Goal: Browse casually

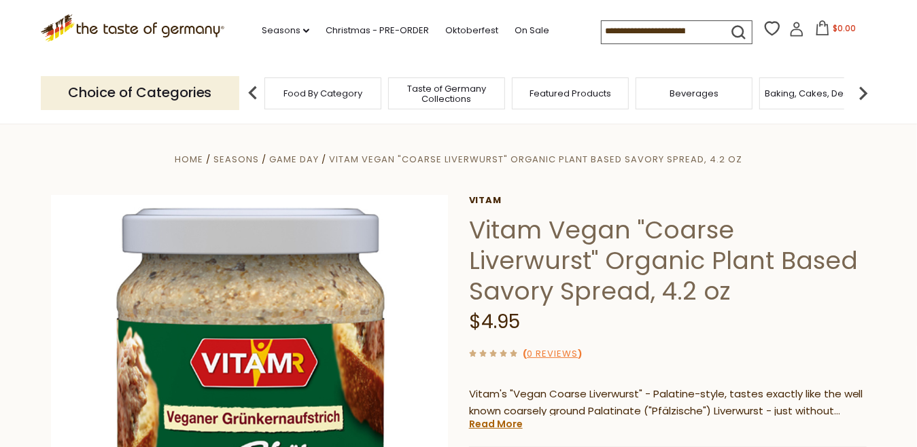
scroll to position [226, 0]
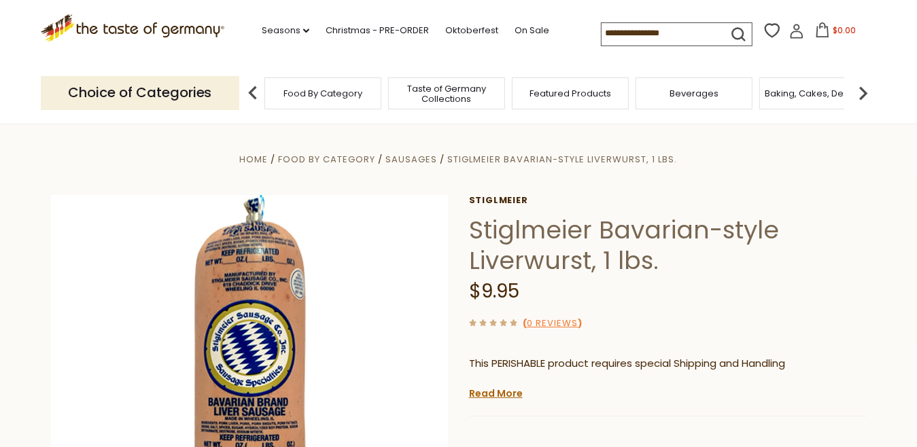
scroll to position [226, 0]
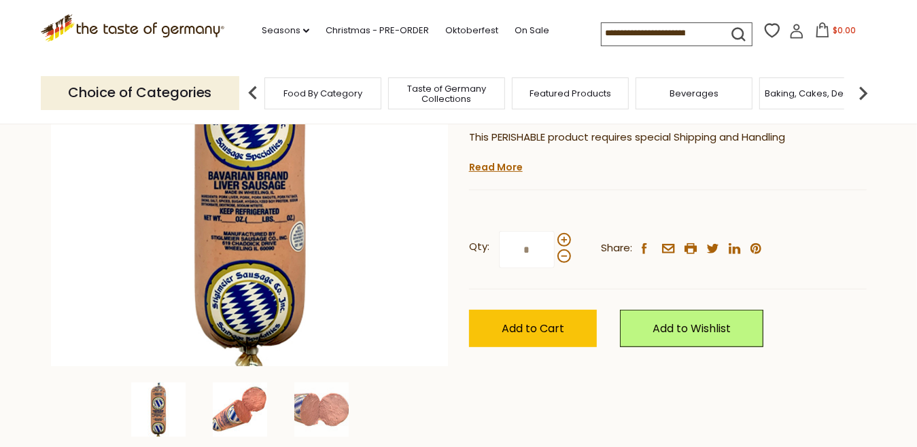
click at [247, 398] on img at bounding box center [240, 410] width 54 height 54
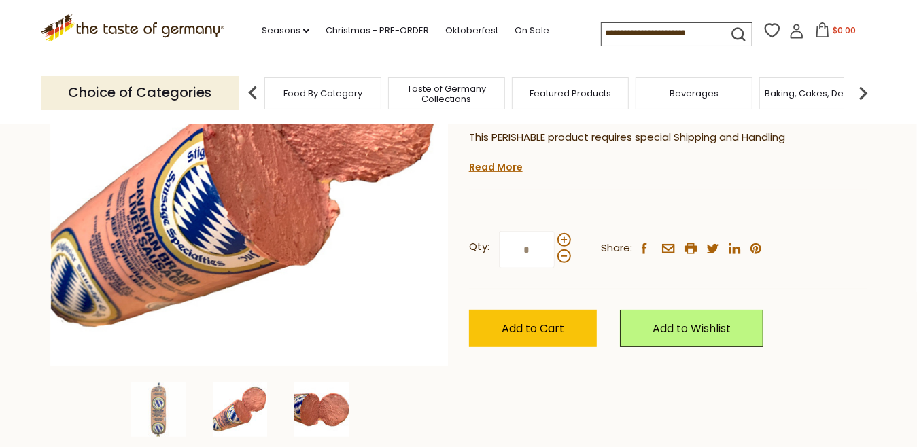
click at [328, 412] on img at bounding box center [321, 410] width 54 height 54
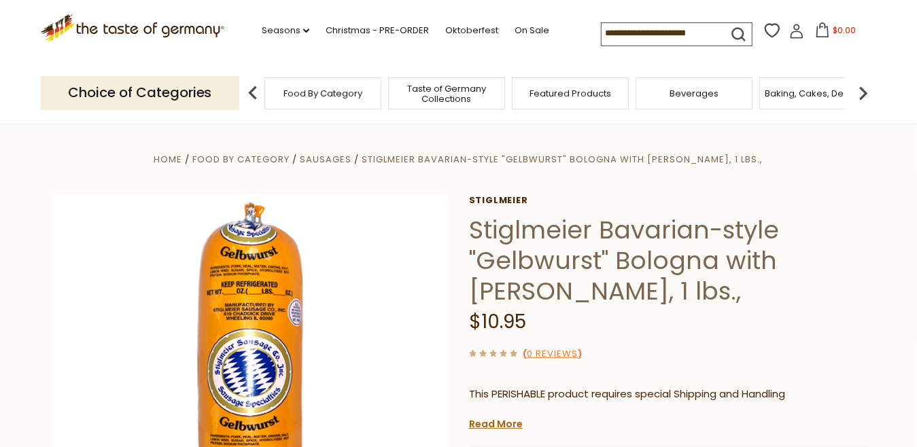
scroll to position [226, 0]
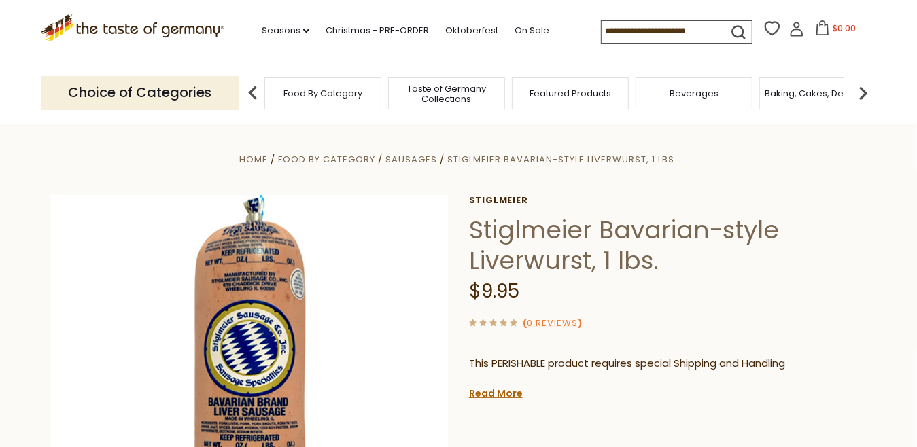
click at [603, 31] on input at bounding box center [659, 30] width 115 height 19
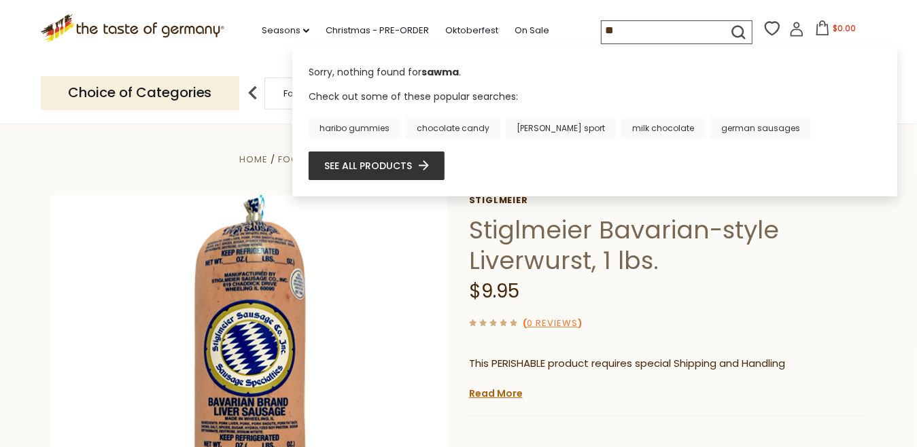
type input "*"
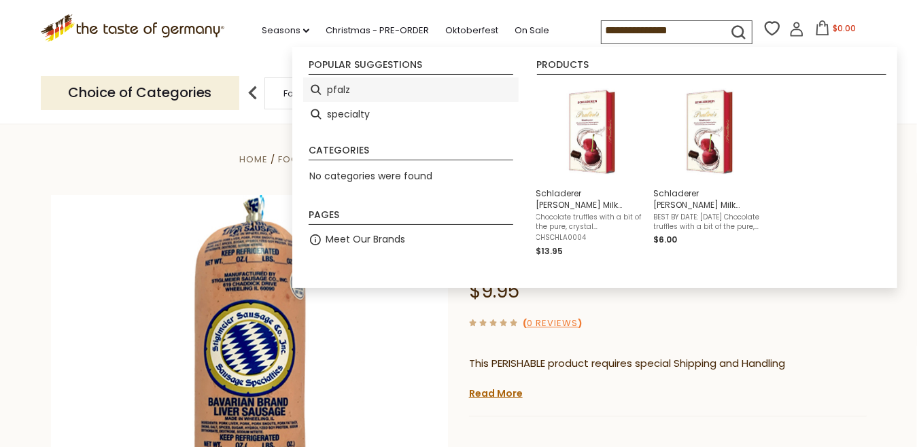
click at [346, 89] on li "pfalz" at bounding box center [411, 90] width 216 height 24
type input "*****"
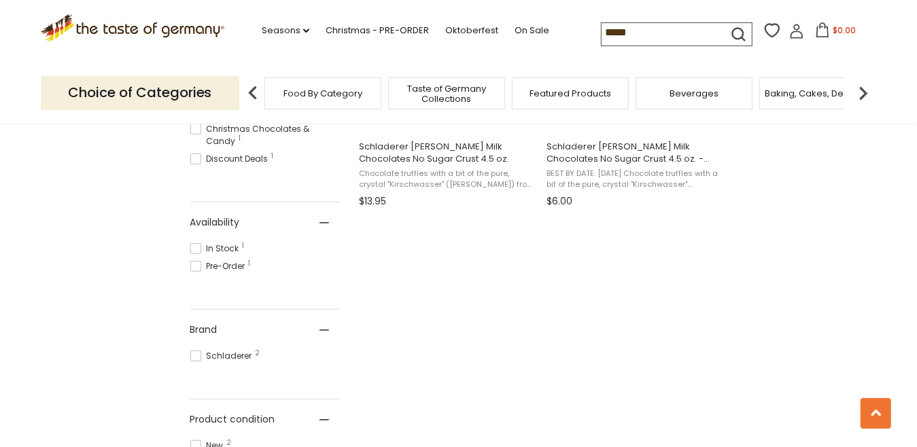
scroll to position [226, 0]
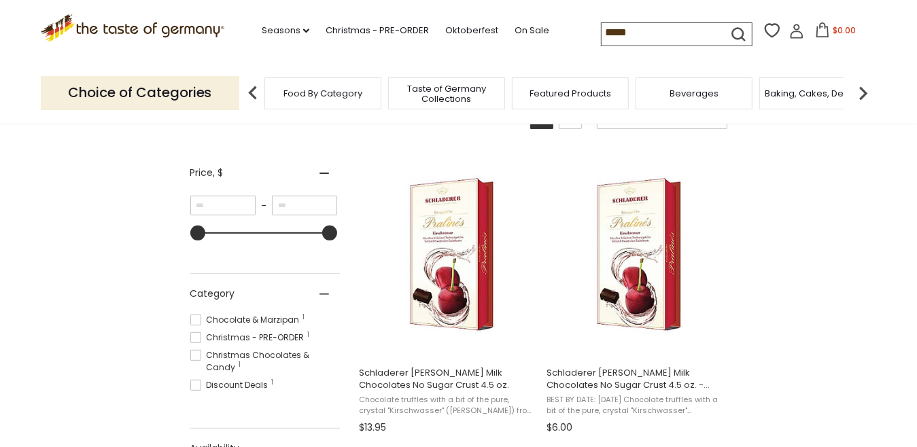
click at [626, 32] on input "*****" at bounding box center [659, 32] width 115 height 19
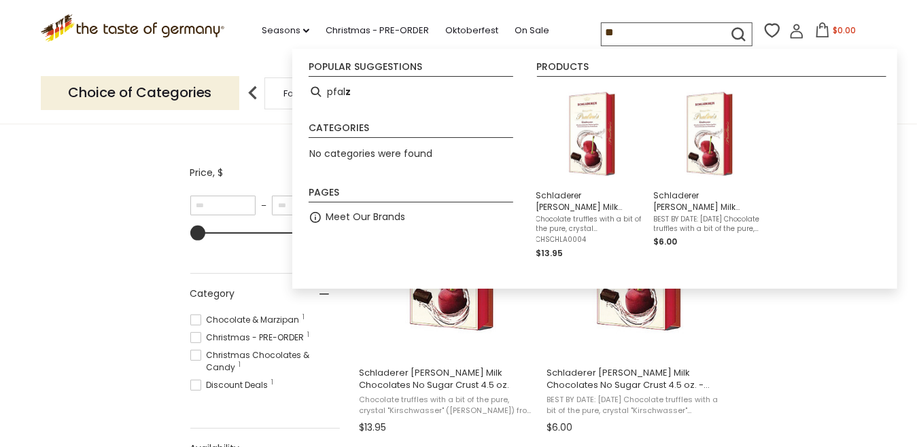
type input "*"
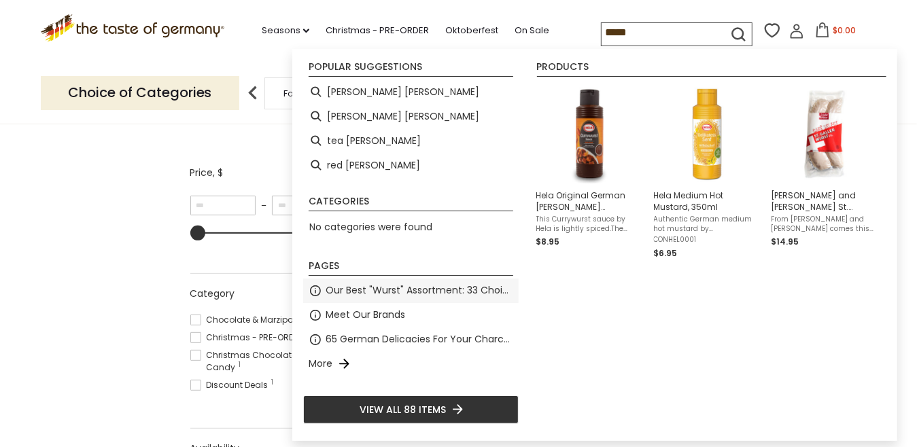
type input "*****"
click at [432, 289] on span "Our Best "Wurst" Assortment: 33 Choices For The Grillabend" at bounding box center [420, 291] width 188 height 16
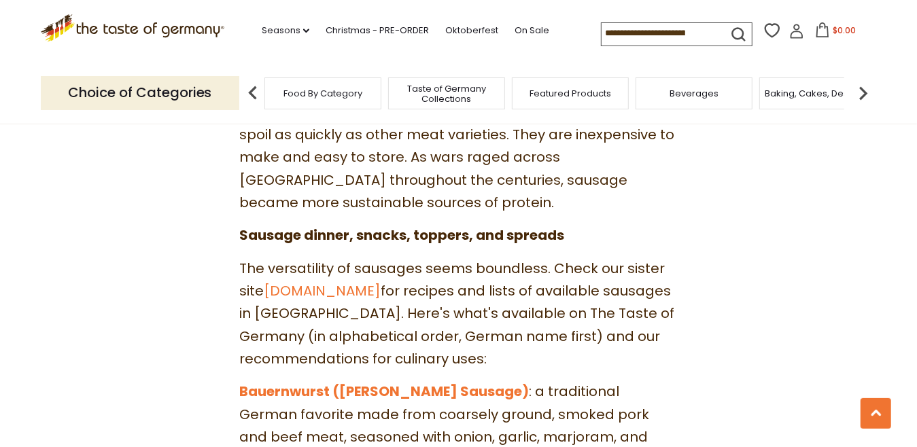
scroll to position [453, 0]
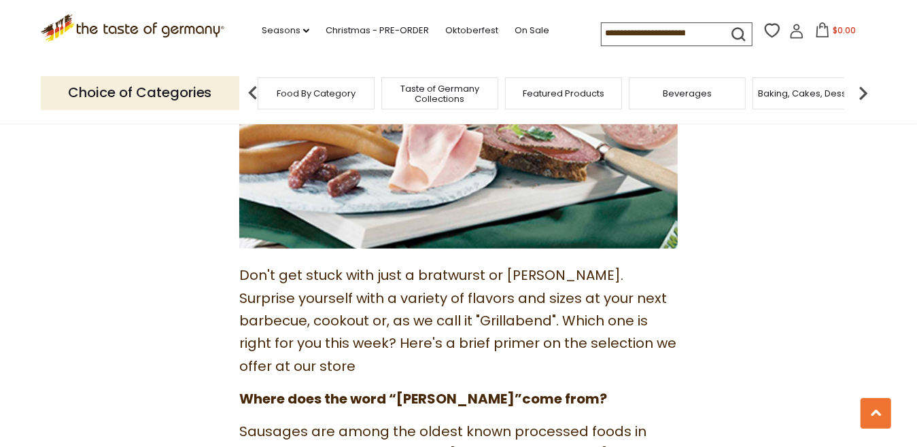
click at [587, 101] on div "Featured Products" at bounding box center [563, 94] width 117 height 32
click at [577, 99] on div "Featured Products" at bounding box center [563, 94] width 117 height 32
click at [434, 96] on span "Taste of Germany Collections" at bounding box center [439, 94] width 109 height 20
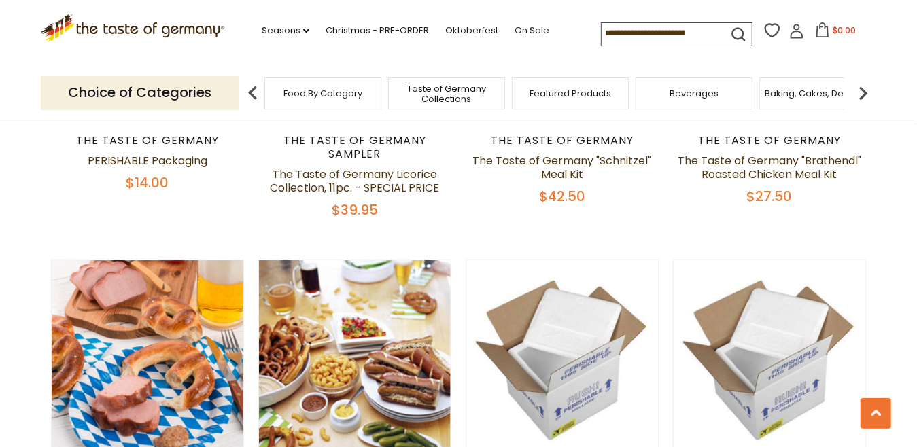
scroll to position [906, 0]
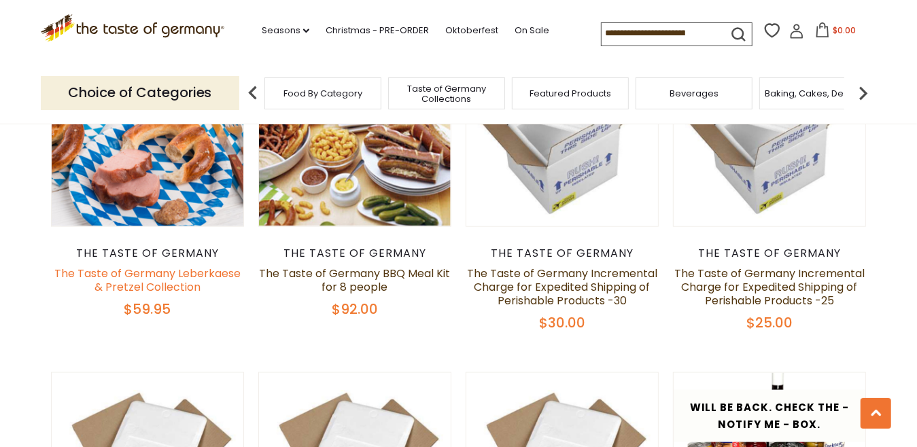
click at [167, 266] on link "The Taste of Germany Leberkaese & Pretzel Collection" at bounding box center [147, 280] width 186 height 29
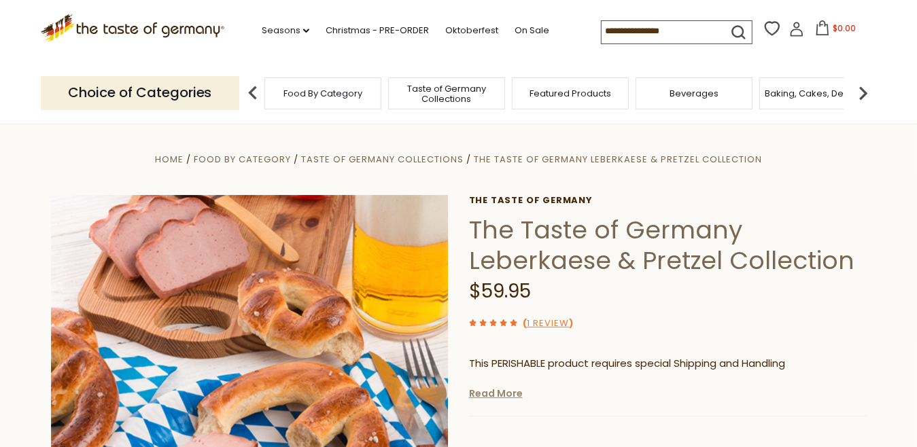
click at [486, 395] on link "Read More" at bounding box center [496, 394] width 54 height 14
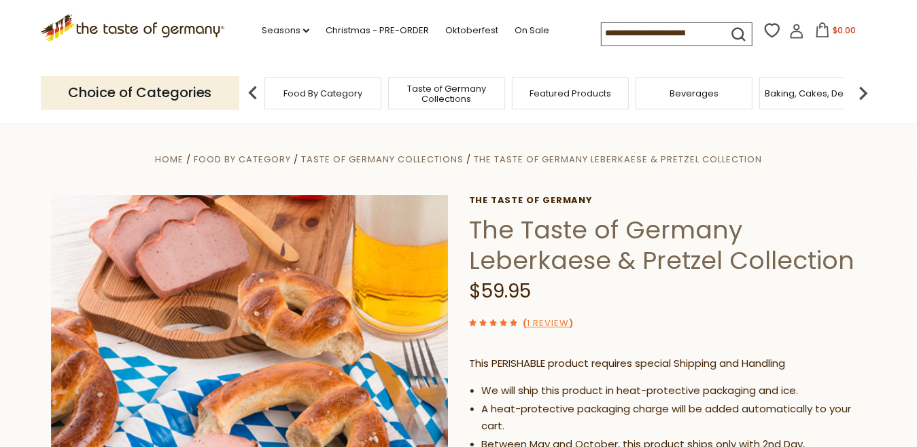
scroll to position [226, 0]
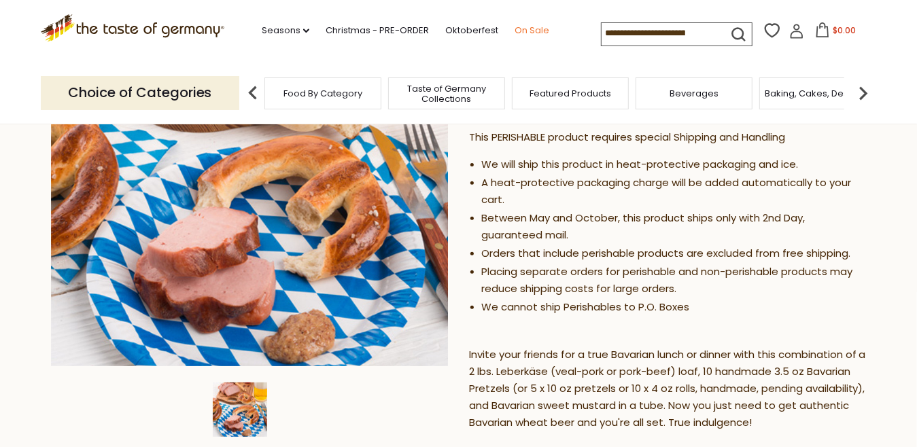
click at [523, 28] on link "On Sale" at bounding box center [532, 30] width 35 height 15
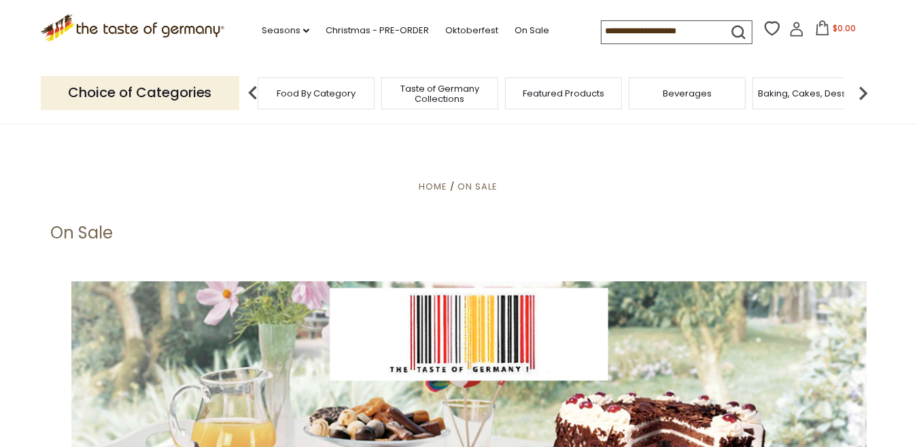
click at [324, 91] on span "Food By Category" at bounding box center [316, 93] width 79 height 10
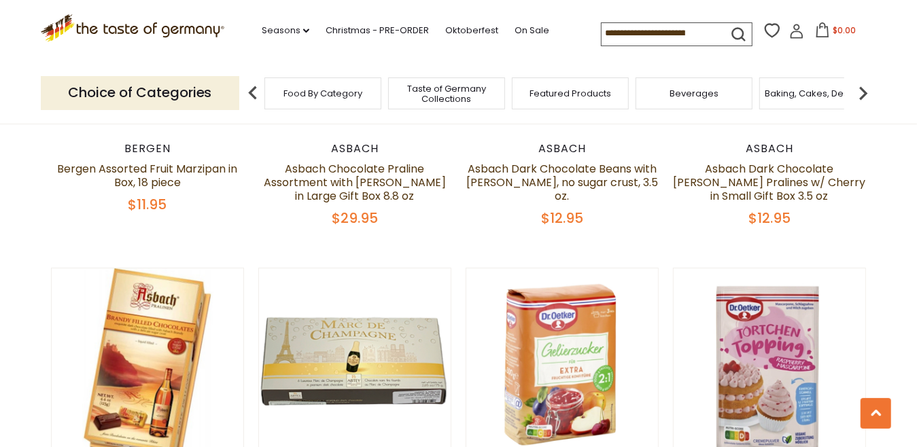
scroll to position [2946, 0]
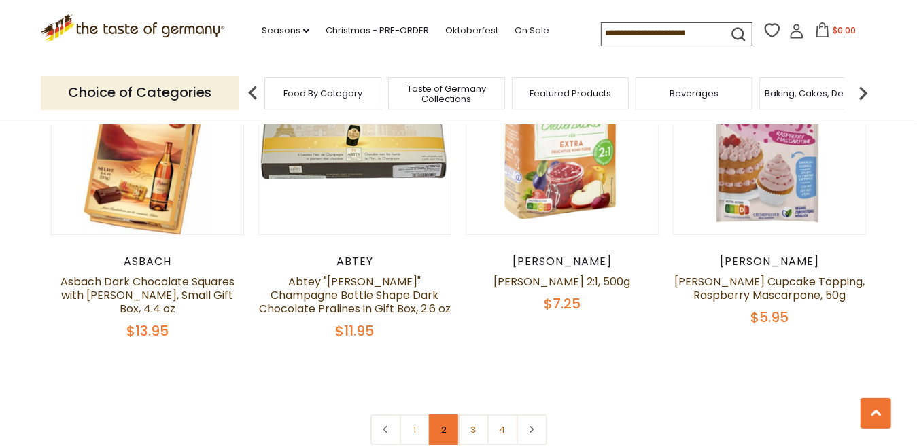
click at [441, 415] on link "2" at bounding box center [444, 430] width 31 height 31
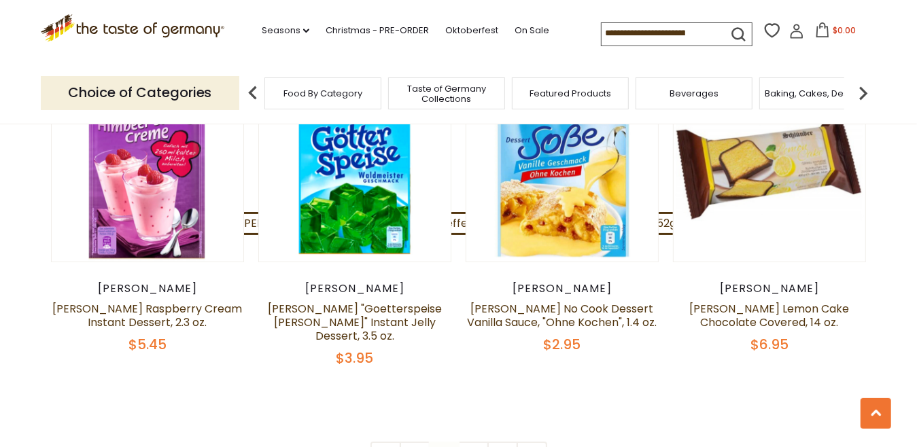
scroll to position [3172, 0]
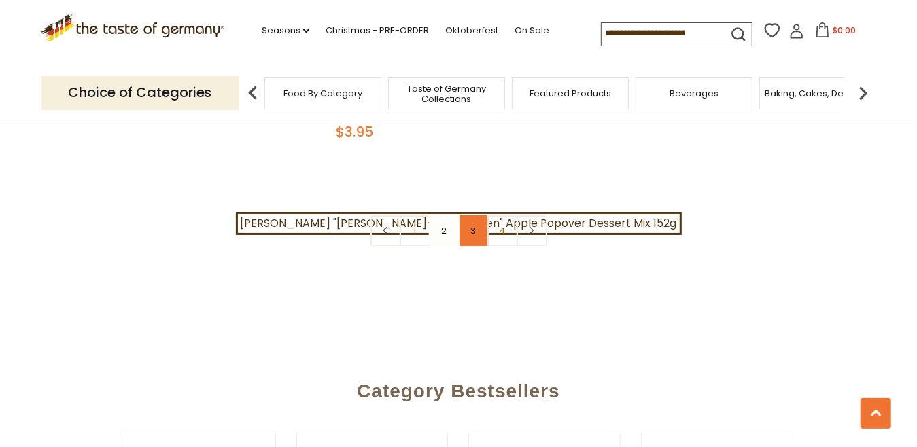
click at [472, 216] on link "3" at bounding box center [473, 231] width 31 height 31
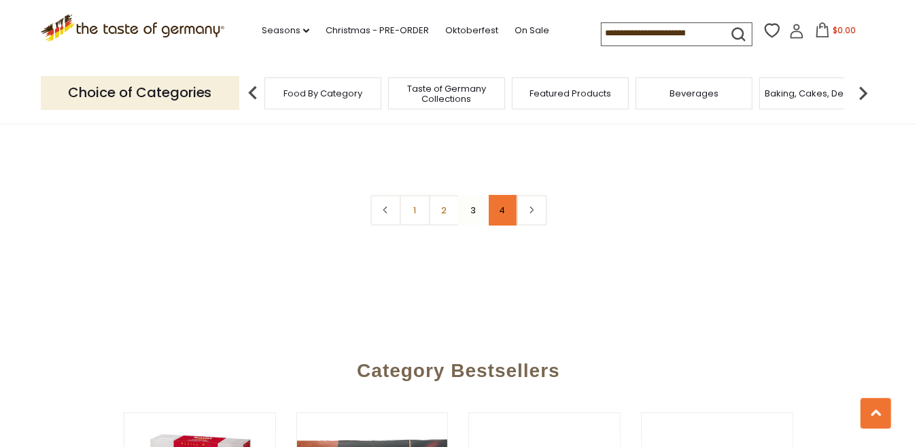
click at [502, 195] on link "4" at bounding box center [502, 210] width 31 height 31
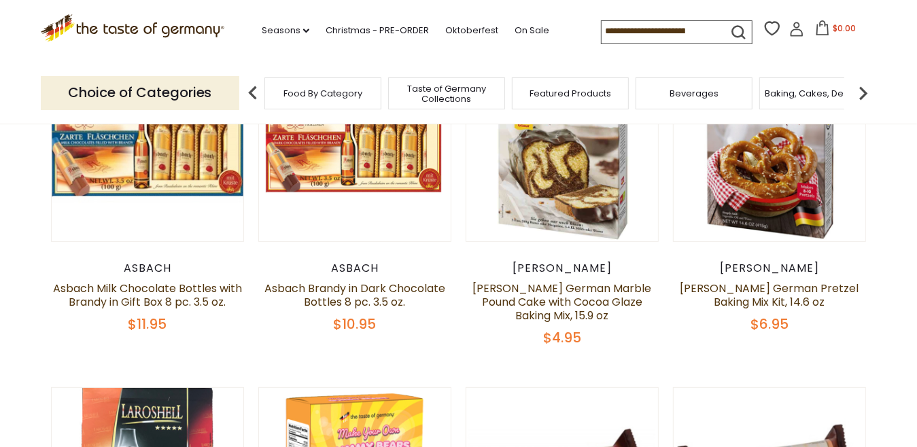
scroll to position [0, 0]
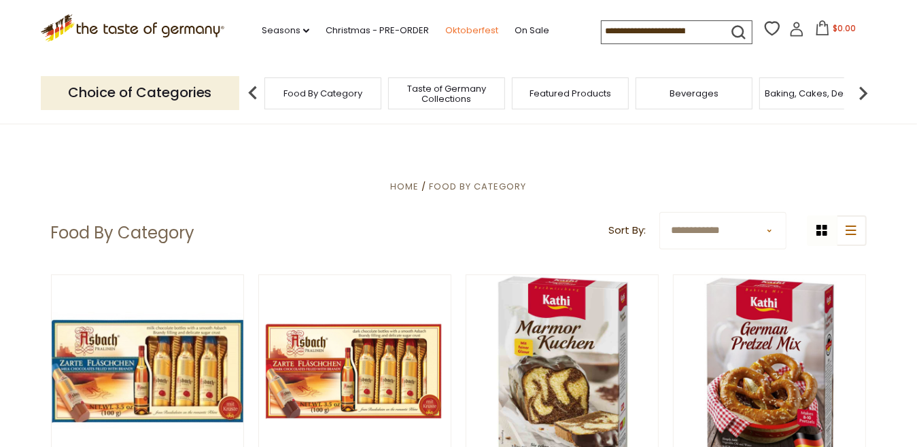
click at [466, 28] on link "Oktoberfest" at bounding box center [471, 30] width 53 height 15
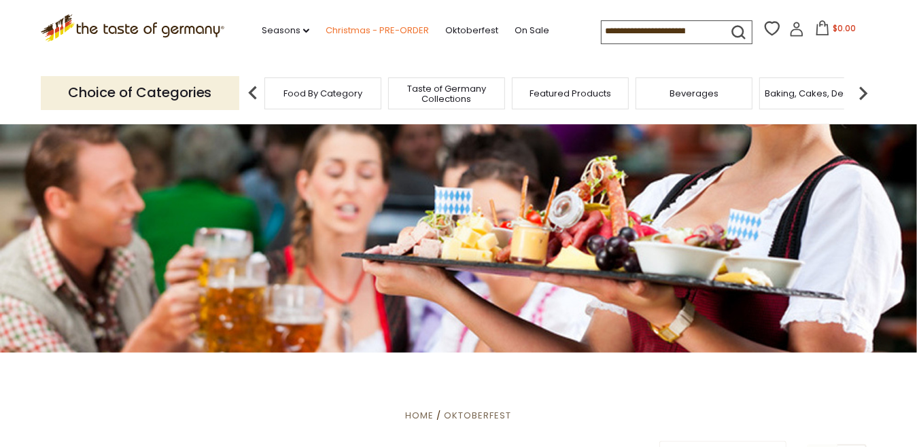
click at [351, 29] on link "Christmas - PRE-ORDER" at bounding box center [377, 30] width 103 height 15
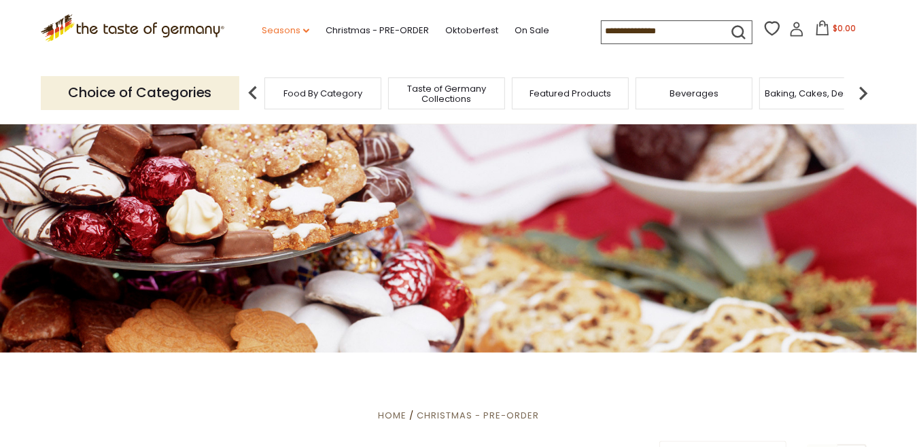
click at [271, 29] on link "Seasons dropdown_arrow" at bounding box center [286, 30] width 48 height 15
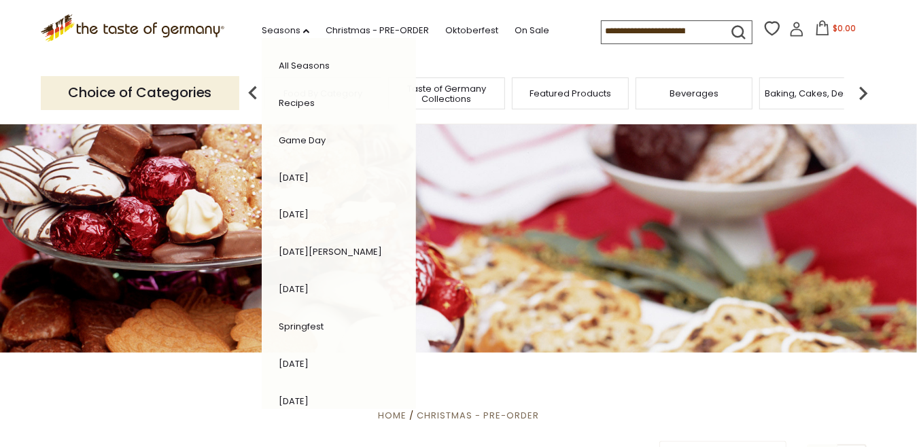
click at [13, 12] on section ".st0{fill:#EDD300;} .st1{fill:#D33E21;} .st0{fill:#EDD300;} .st1{fill:#D33E21;}…" at bounding box center [458, 31] width 917 height 63
